Goal: Task Accomplishment & Management: Use online tool/utility

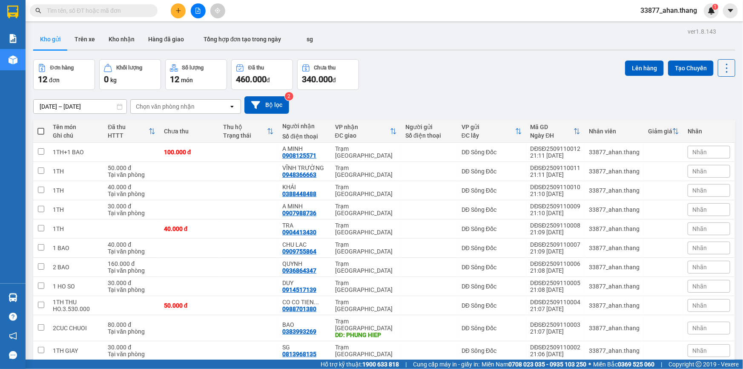
click at [42, 131] on span at bounding box center [40, 131] width 7 height 7
click at [41, 127] on input "checkbox" at bounding box center [41, 127] width 0 height 0
checkbox input "true"
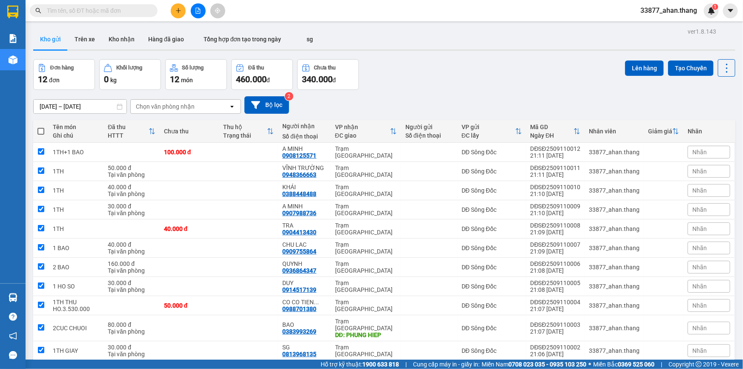
checkbox input "true"
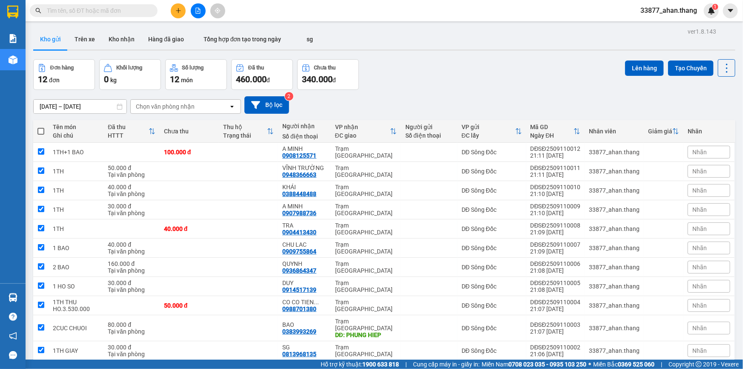
checkbox input "true"
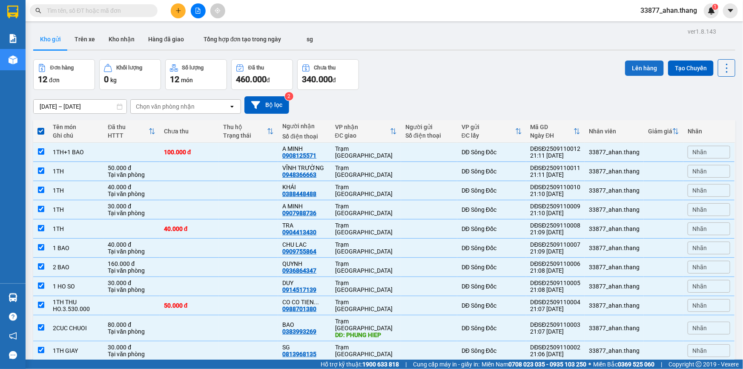
click at [630, 69] on button "Lên hàng" at bounding box center [644, 67] width 39 height 15
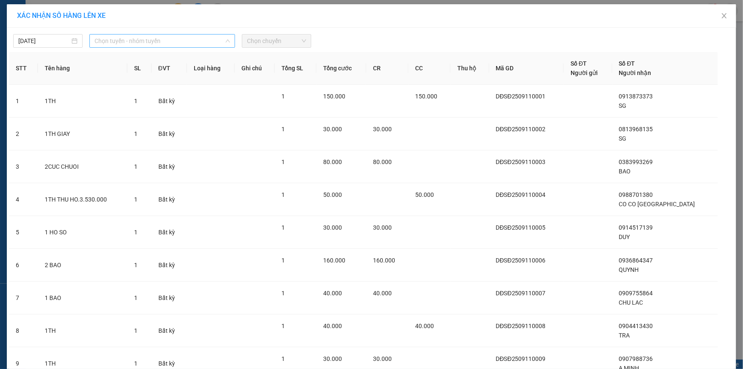
click at [138, 40] on span "Chọn tuyến - nhóm tuyến" at bounding box center [162, 40] width 135 height 13
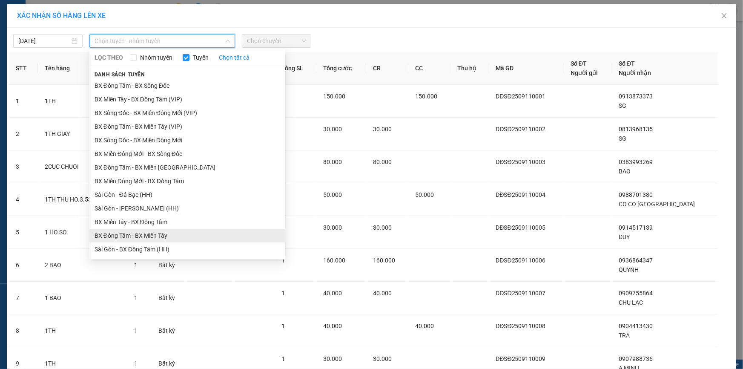
click at [123, 184] on ul "BX Đồng Tâm - BX Sông Đốc BX Miền Tây - BX Đồng Tâm (VIP) BX Sông Đốc - BX Miền…" at bounding box center [187, 167] width 196 height 177
click at [106, 235] on li "BX Đồng Tâm - BX Miền Tây" at bounding box center [187, 236] width 196 height 14
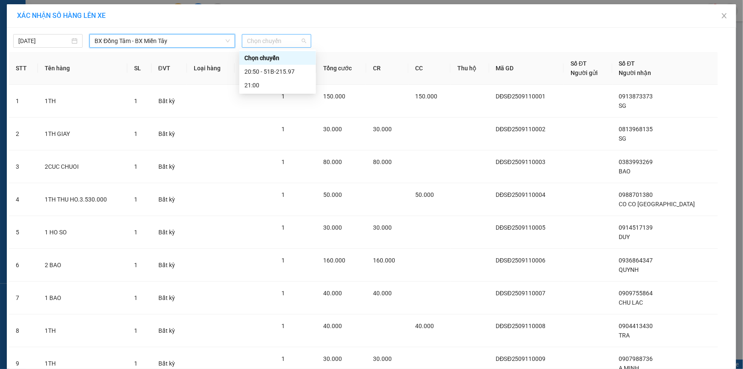
click at [281, 42] on span "Chọn chuyến" at bounding box center [276, 40] width 59 height 13
click at [271, 72] on div "20:50 - 51B-215.97" at bounding box center [277, 71] width 66 height 9
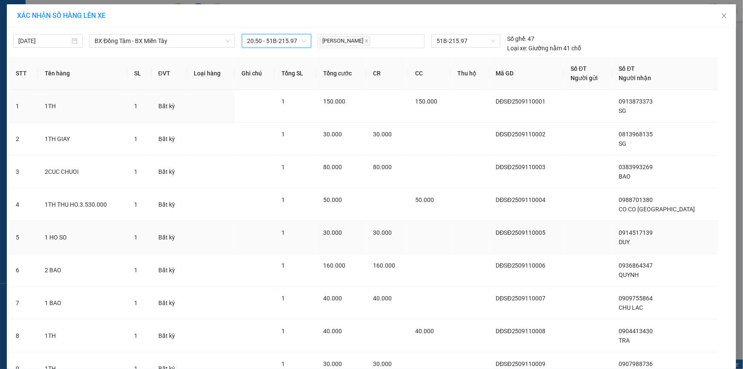
scroll to position [175, 0]
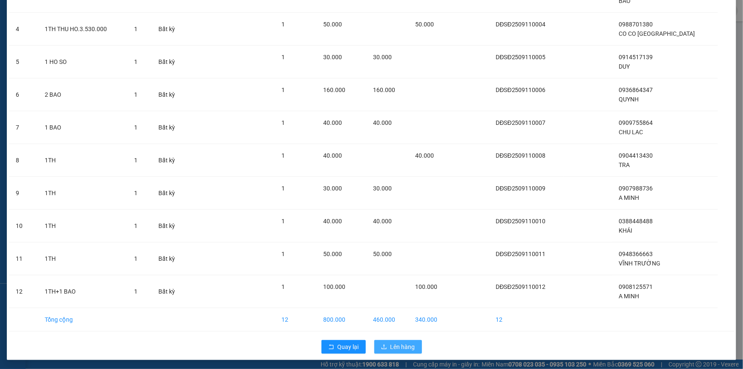
click at [405, 350] on span "Lên hàng" at bounding box center [402, 346] width 25 height 9
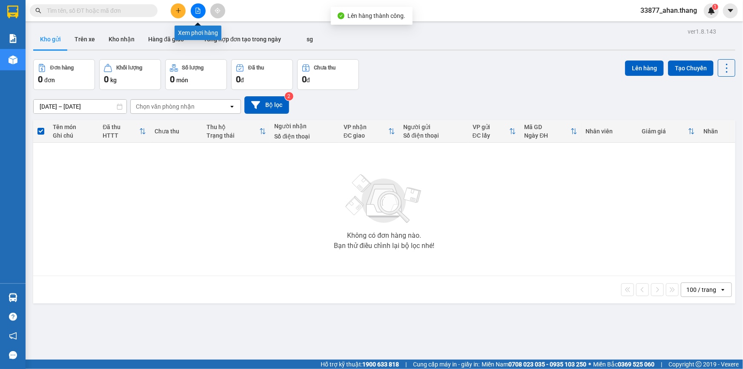
click at [198, 12] on icon "file-add" at bounding box center [198, 11] width 6 height 6
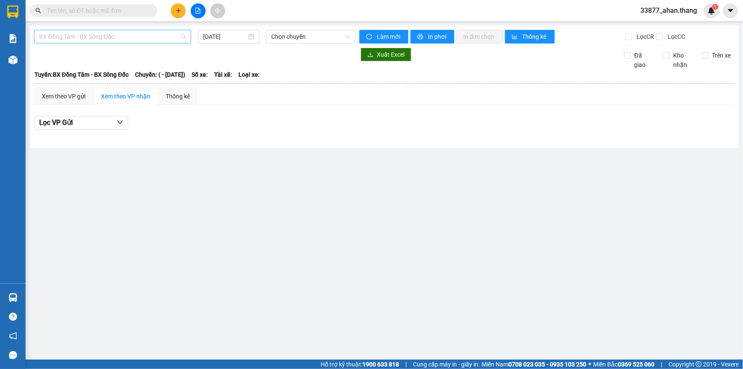
drag, startPoint x: 132, startPoint y: 33, endPoint x: 130, endPoint y: 37, distance: 4.8
click at [132, 33] on span "BX Đồng Tâm - BX Sông Đốc" at bounding box center [112, 36] width 147 height 13
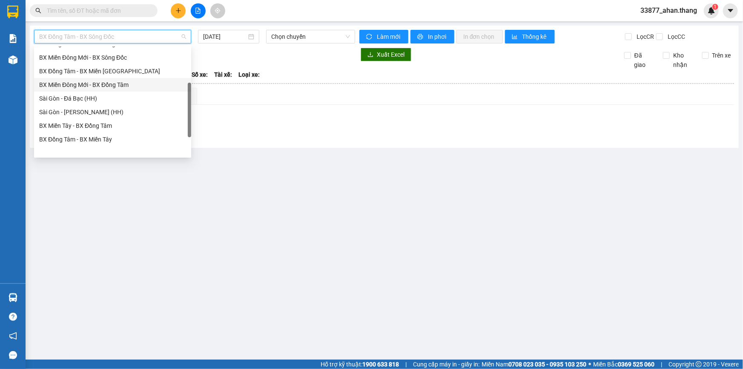
scroll to position [81, 0]
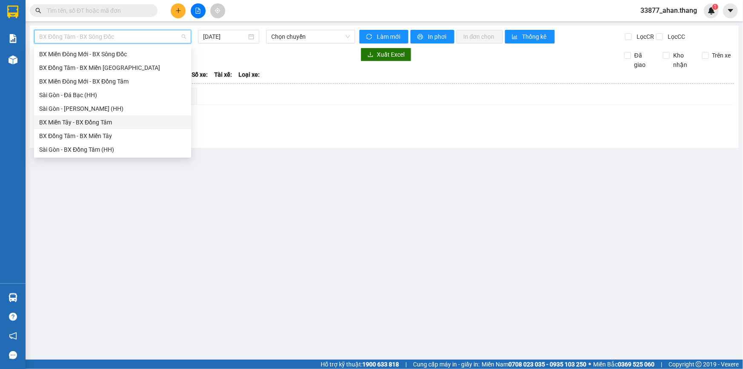
click at [95, 121] on div "BX Miền Tây - BX Đồng Tâm" at bounding box center [112, 122] width 147 height 9
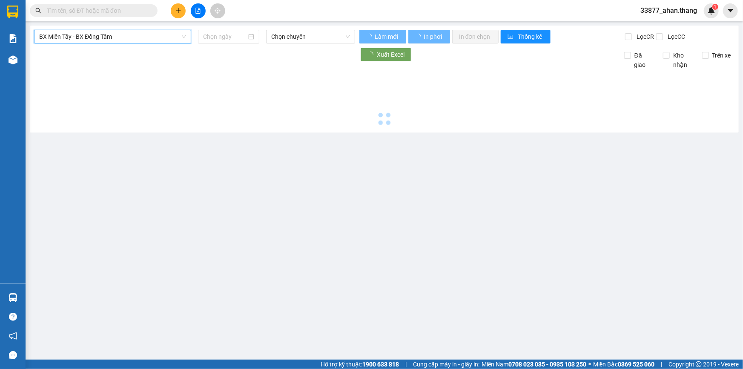
type input "[DATE]"
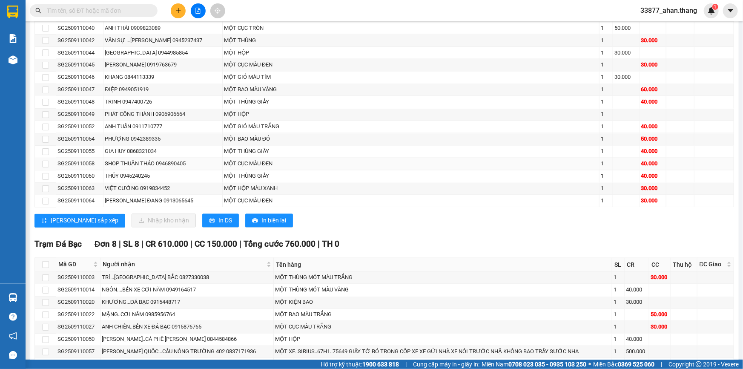
scroll to position [709, 0]
